Goal: Information Seeking & Learning: Learn about a topic

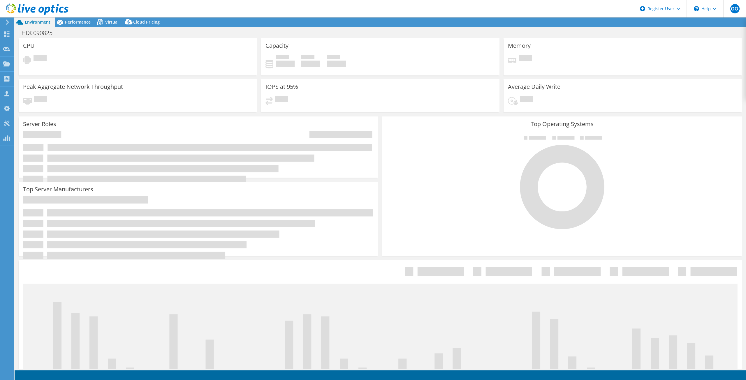
select select "USD"
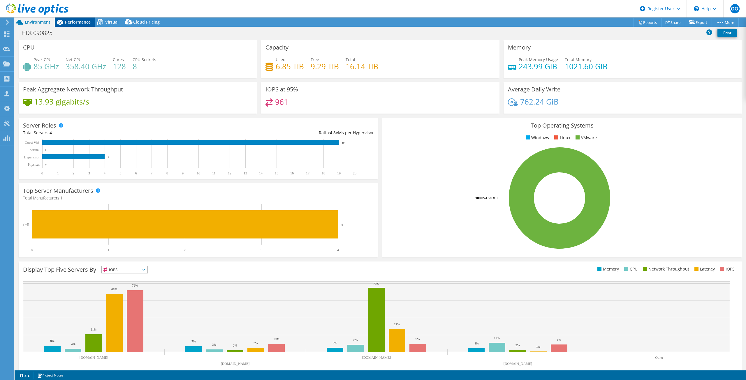
click at [75, 19] on div "Performance" at bounding box center [75, 21] width 40 height 9
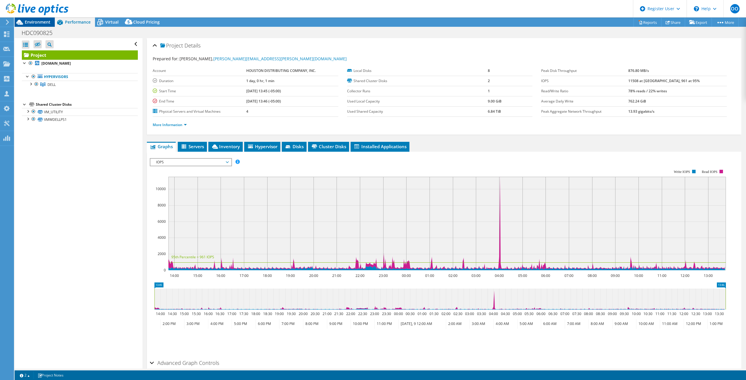
click at [32, 23] on span "Environment" at bounding box center [38, 22] width 26 height 6
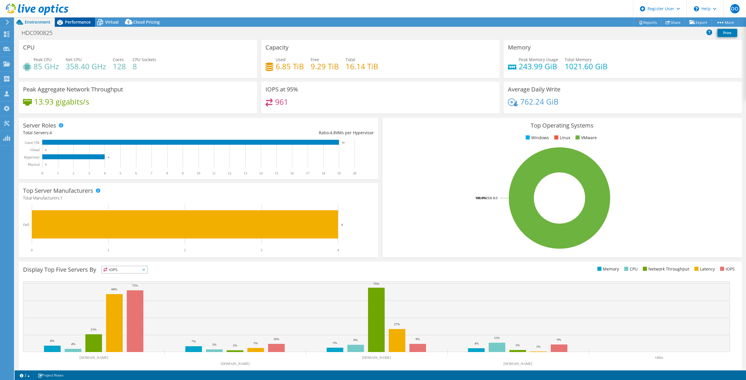
click at [82, 24] on span "Performance" at bounding box center [78, 22] width 26 height 6
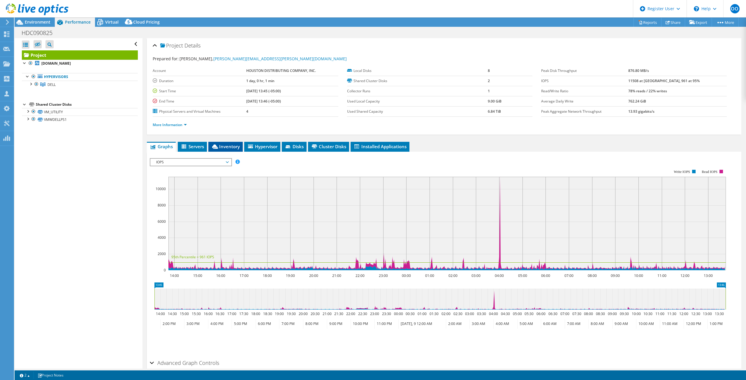
click at [230, 148] on span "Inventory" at bounding box center [225, 147] width 29 height 6
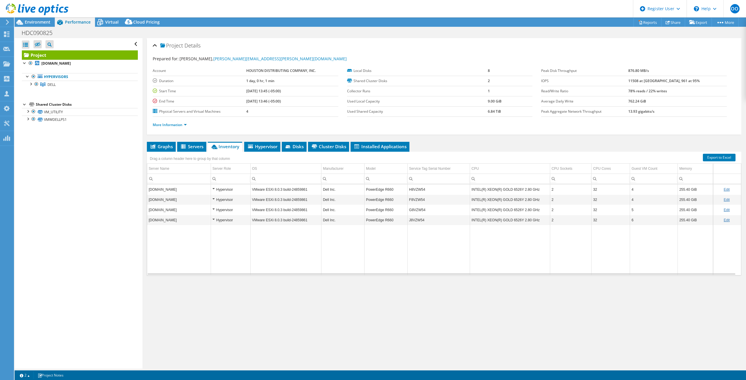
click at [65, 188] on div "Open All Close All Hide Excluded Nodes Project Tree Filter" at bounding box center [79, 203] width 128 height 331
click at [37, 24] on span "Environment" at bounding box center [38, 22] width 26 height 6
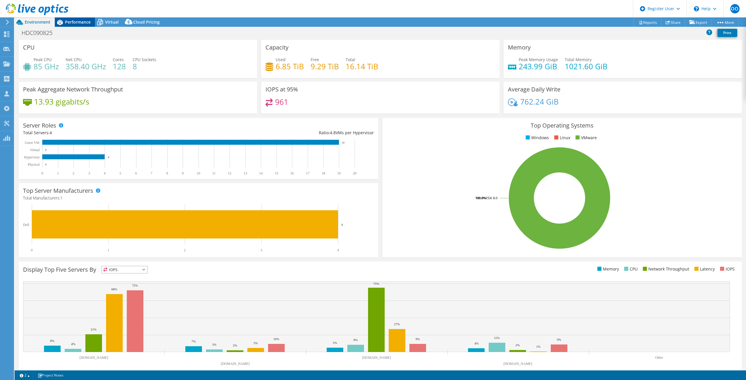
click at [64, 22] on icon at bounding box center [60, 22] width 10 height 10
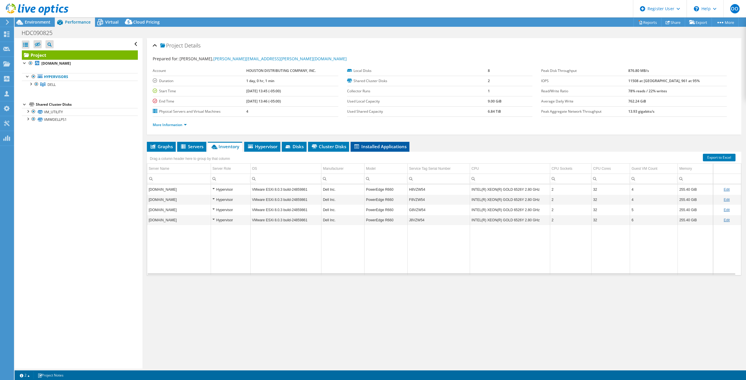
click at [389, 149] on span "Installed Applications" at bounding box center [379, 147] width 53 height 6
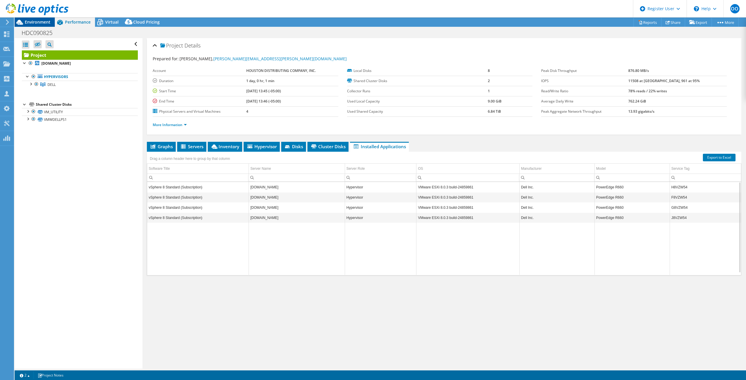
click at [41, 23] on span "Environment" at bounding box center [38, 22] width 26 height 6
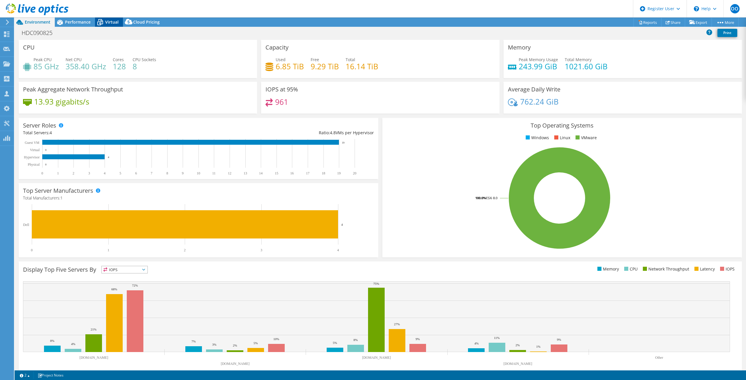
click at [101, 22] on icon at bounding box center [100, 22] width 10 height 10
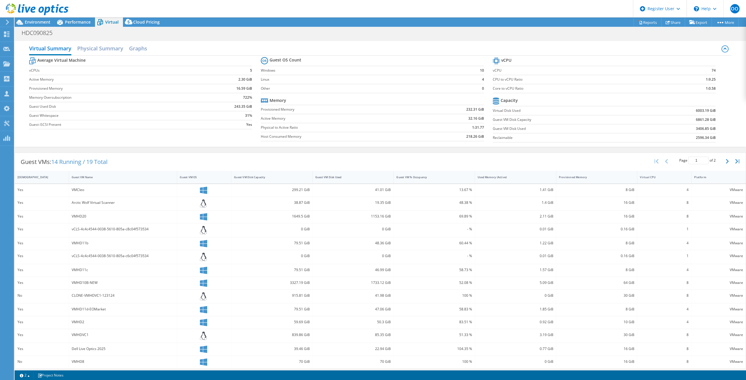
scroll to position [16, 0]
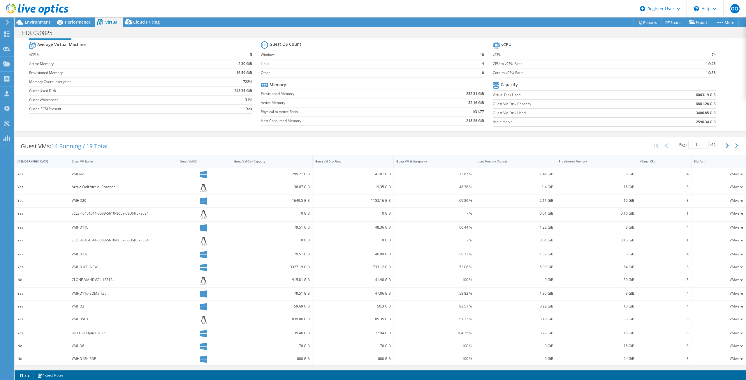
click at [44, 163] on div "[DEMOGRAPHIC_DATA]" at bounding box center [38, 162] width 42 height 4
click at [44, 163] on div "[DEMOGRAPHIC_DATA]" at bounding box center [38, 163] width 42 height 4
click at [91, 204] on div "Dell Live Optics 2025" at bounding box center [123, 201] width 103 height 6
drag, startPoint x: 114, startPoint y: 204, endPoint x: 52, endPoint y: 197, distance: 61.9
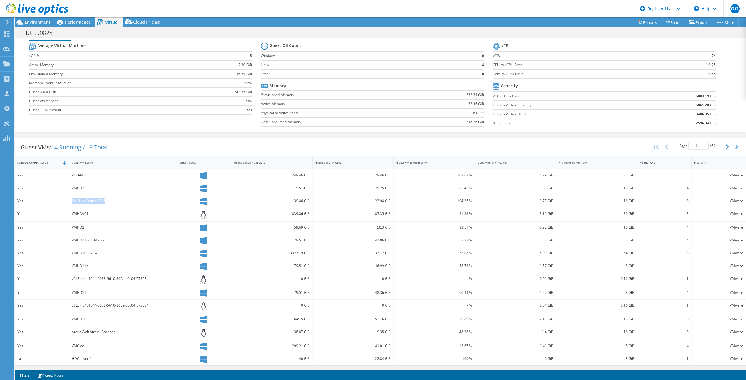
click at [52, 197] on div "Yes Dell Live Optics 2025 39.46 GiB 22.94 GiB 104.35 % 0.77 GiB 16 GiB 8 VMware" at bounding box center [380, 201] width 731 height 13
drag, startPoint x: 87, startPoint y: 215, endPoint x: 52, endPoint y: 215, distance: 35.3
click at [52, 215] on div "Yes VMHDVC1 839.86 GiB 85.35 GiB 51.33 % 3.19 GiB 30 GiB 8 VMware" at bounding box center [380, 215] width 731 height 14
